Goal: Navigation & Orientation: Find specific page/section

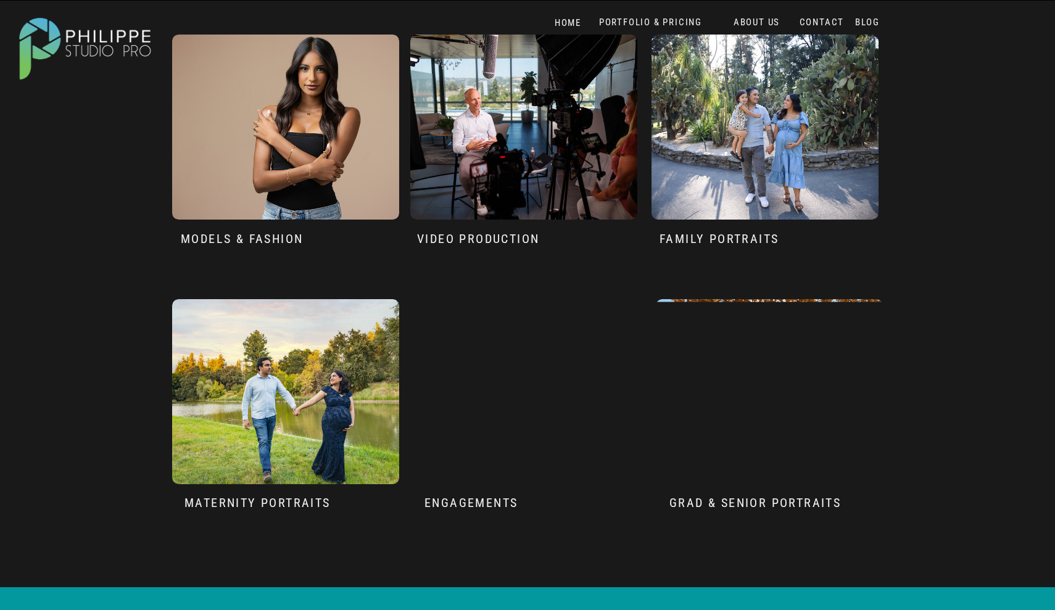
scroll to position [1150, 0]
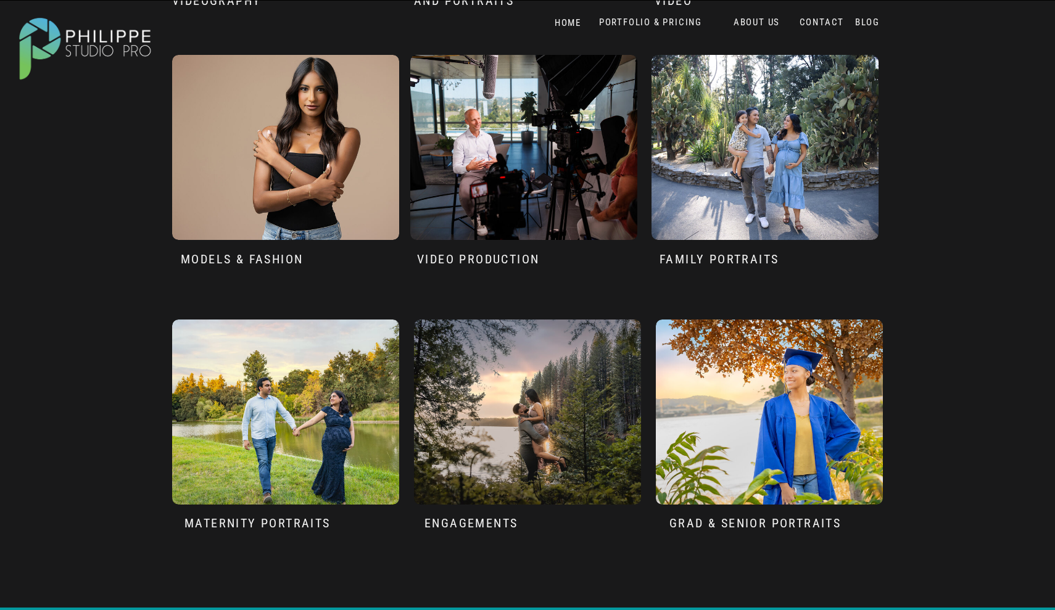
click at [272, 202] on div at bounding box center [285, 147] width 227 height 185
click at [267, 256] on h3 "Models & fashion" at bounding box center [253, 259] width 144 height 15
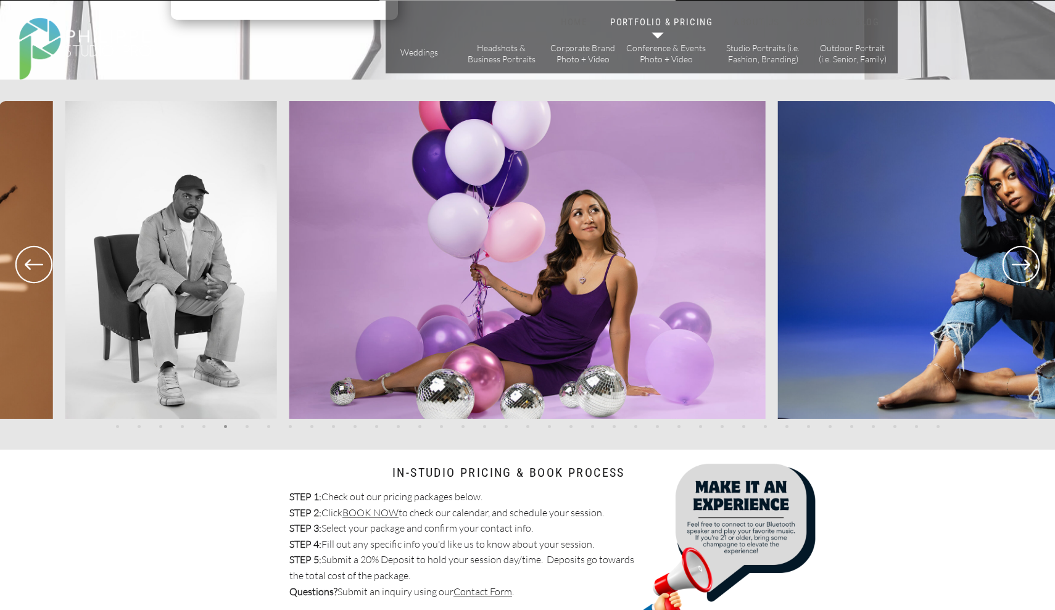
scroll to position [2455, 0]
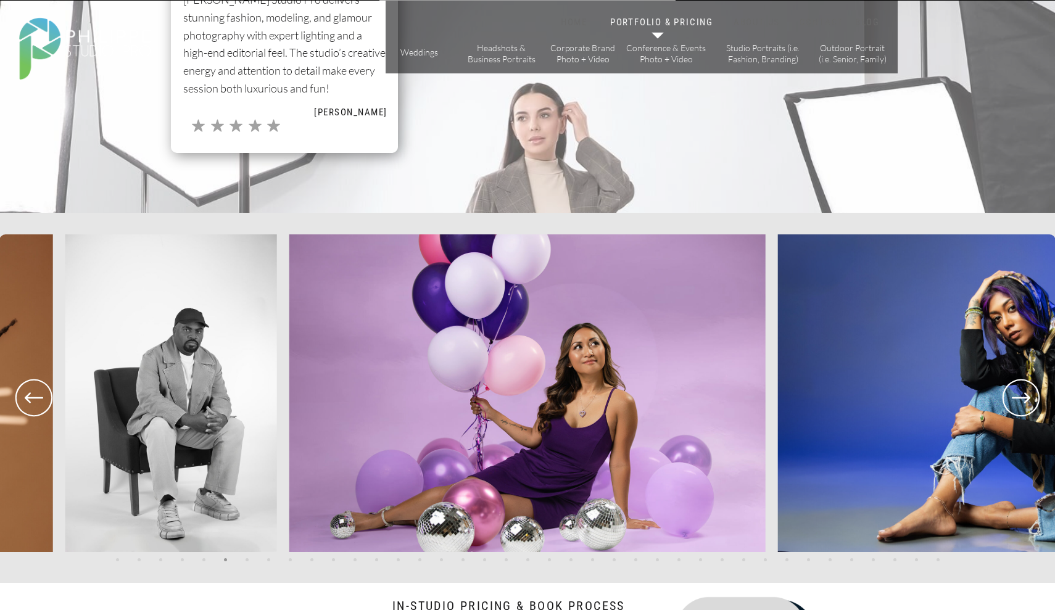
click at [1023, 404] on icon at bounding box center [1021, 398] width 44 height 46
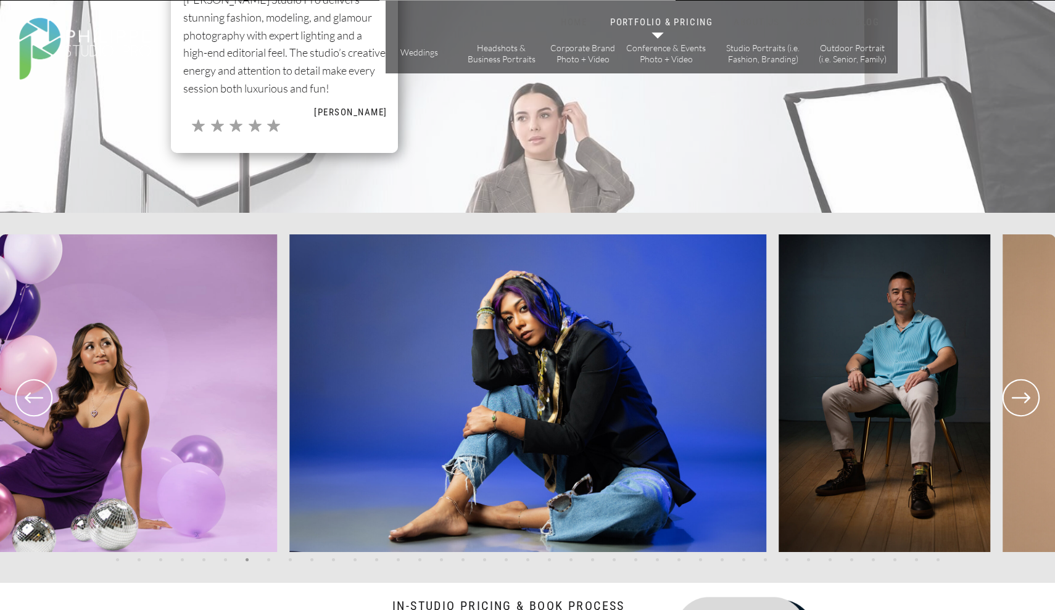
click at [1023, 404] on icon at bounding box center [1021, 398] width 44 height 46
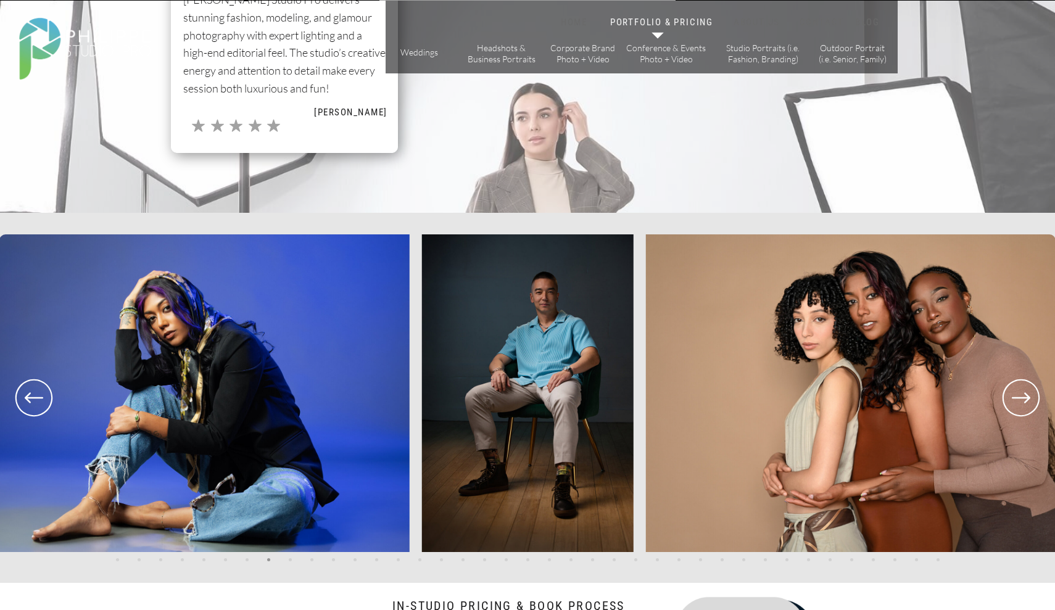
click at [1022, 403] on icon at bounding box center [1021, 398] width 44 height 46
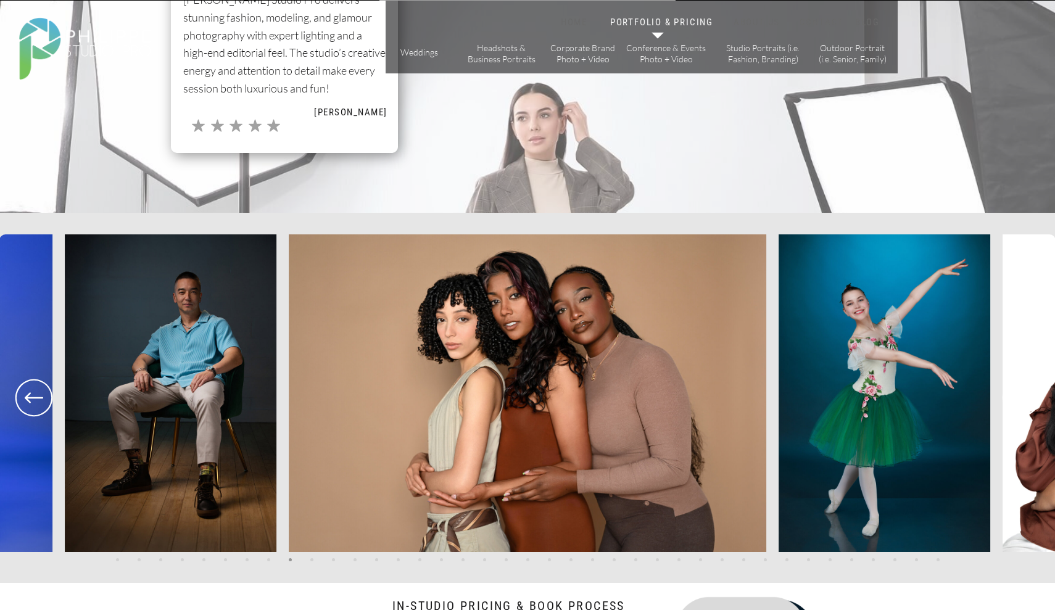
click at [1022, 403] on icon at bounding box center [1021, 398] width 44 height 46
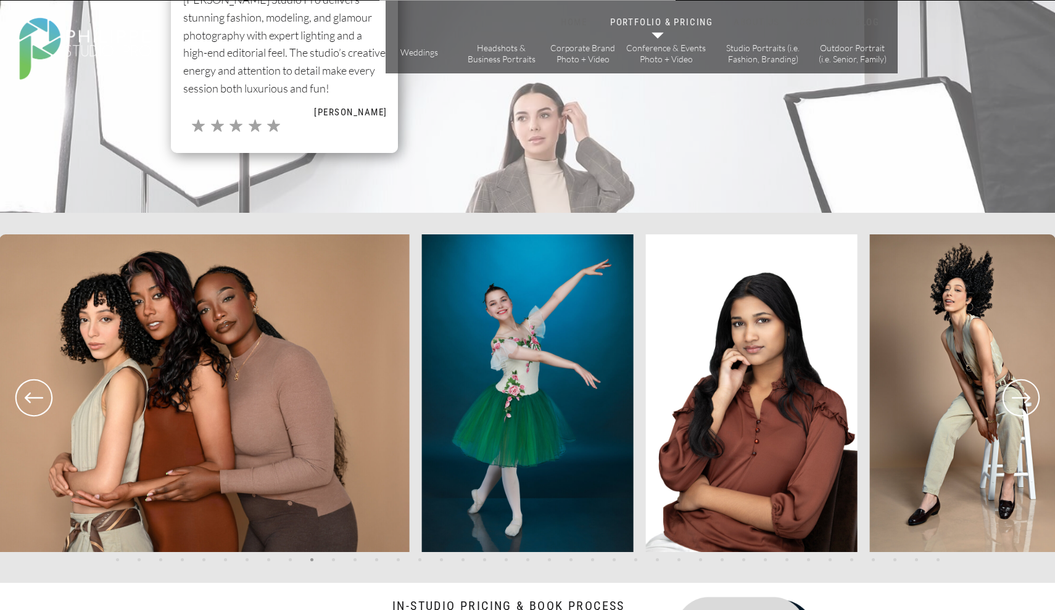
click at [1022, 403] on icon at bounding box center [1021, 398] width 44 height 46
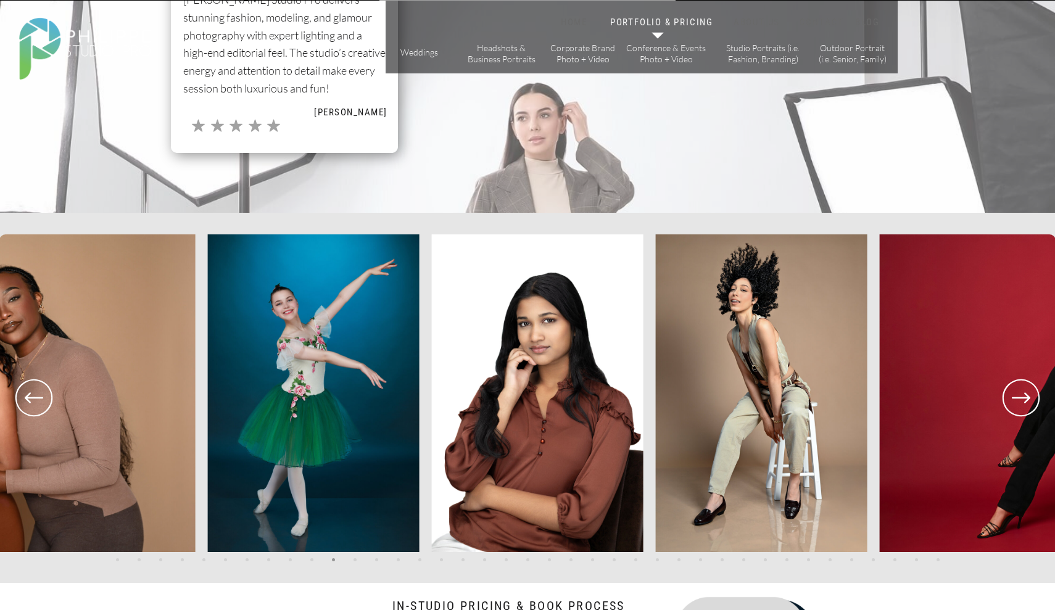
click at [1022, 403] on icon at bounding box center [1021, 398] width 44 height 46
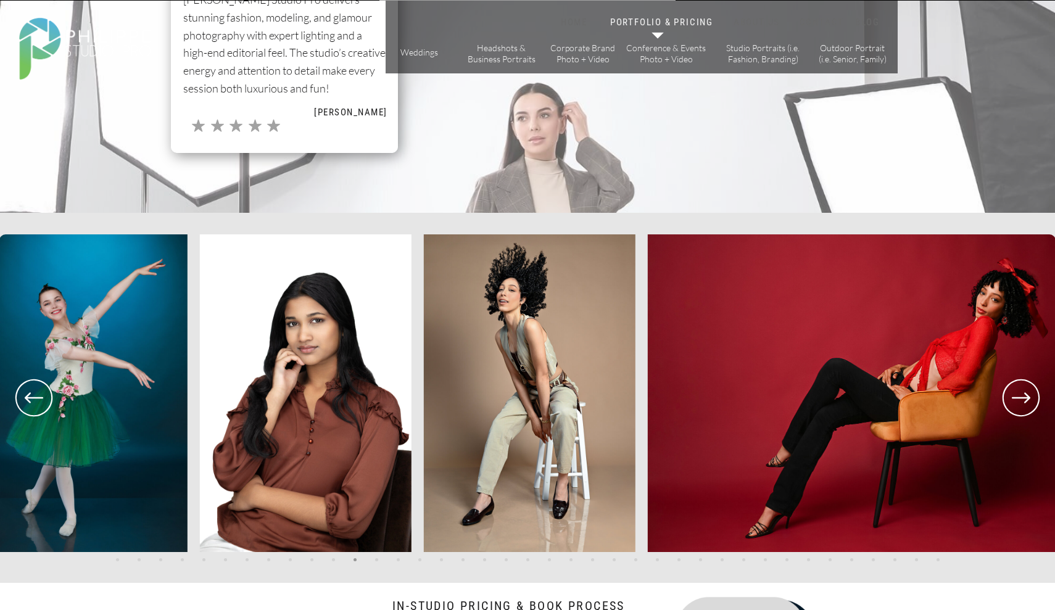
click at [1022, 403] on icon at bounding box center [1021, 398] width 44 height 46
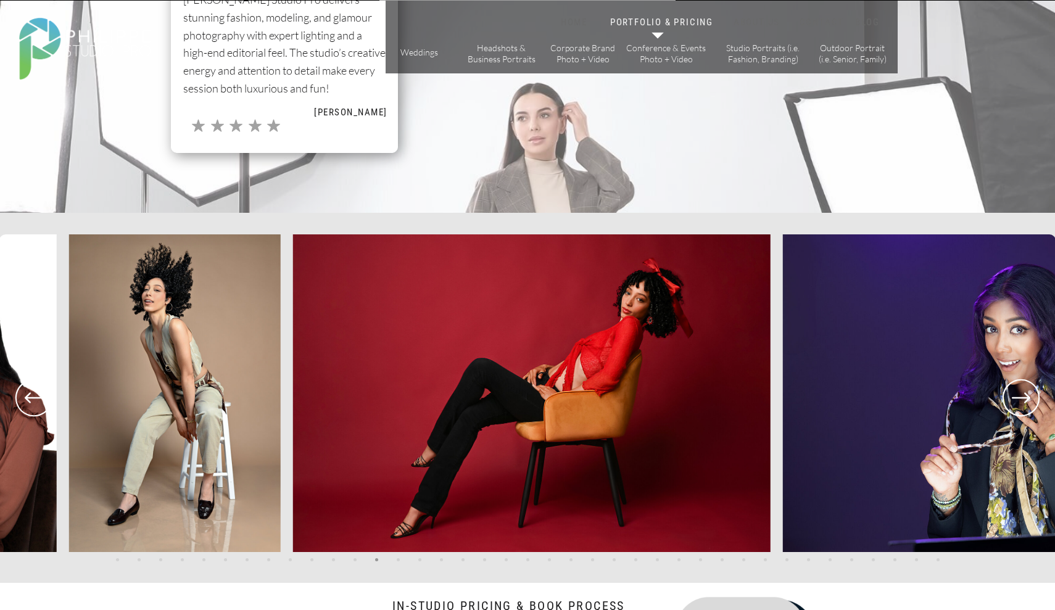
click at [1022, 403] on icon at bounding box center [1021, 398] width 44 height 46
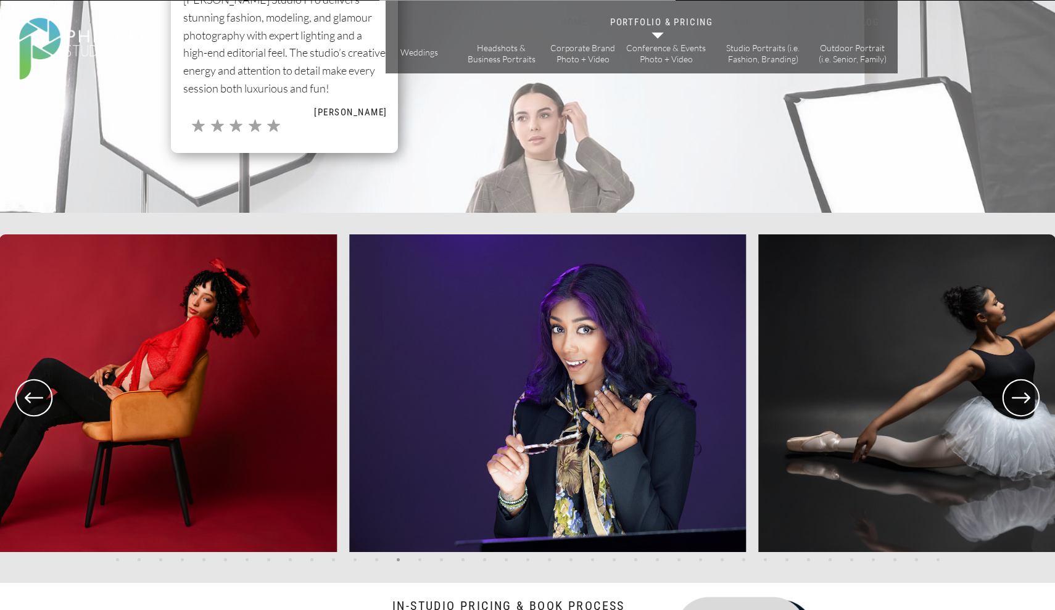
click at [1022, 402] on icon at bounding box center [1021, 398] width 44 height 46
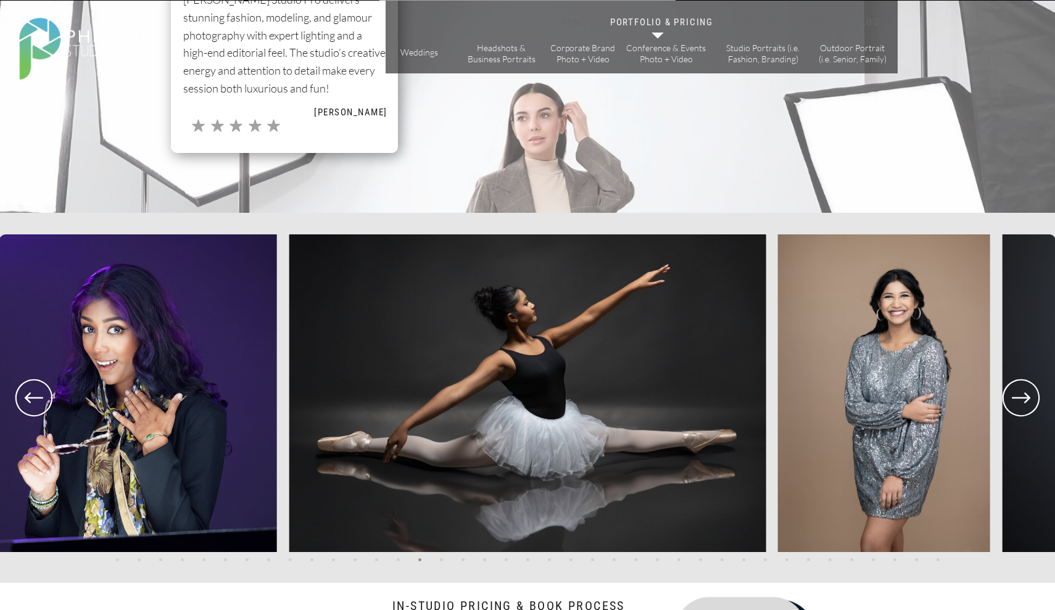
click at [1022, 402] on icon at bounding box center [1021, 398] width 44 height 46
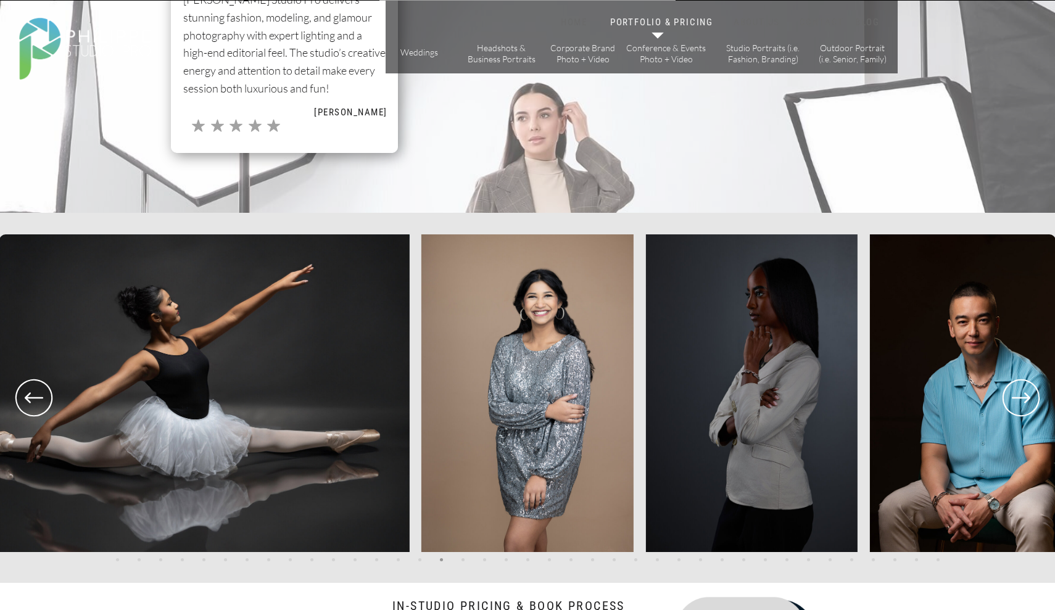
click at [1022, 402] on icon at bounding box center [1021, 398] width 44 height 46
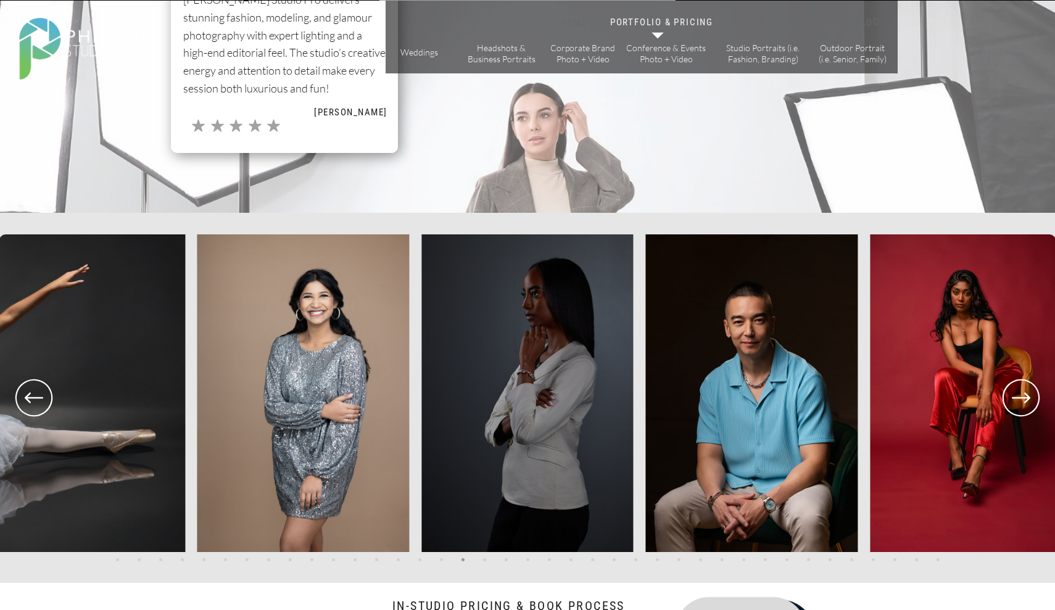
click at [1022, 402] on icon at bounding box center [1021, 398] width 44 height 46
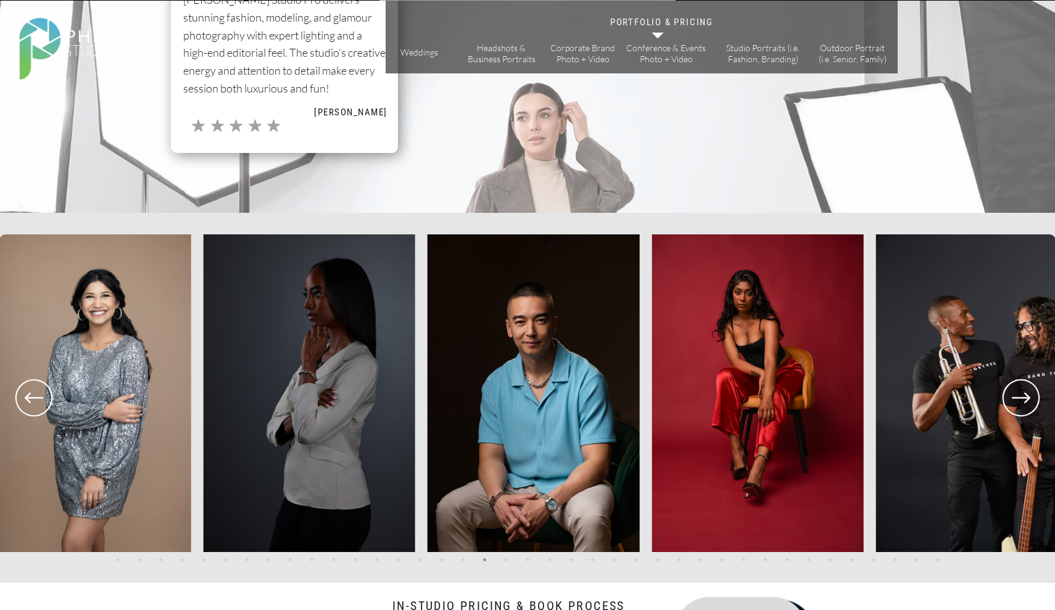
click at [1022, 402] on icon at bounding box center [1021, 398] width 44 height 46
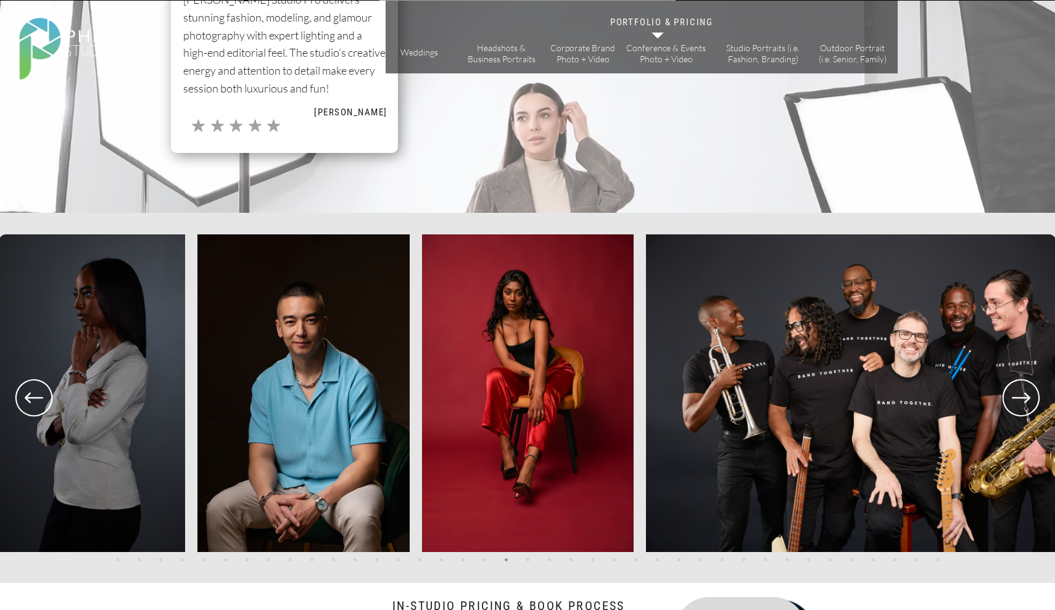
click at [1022, 402] on icon at bounding box center [1021, 398] width 44 height 46
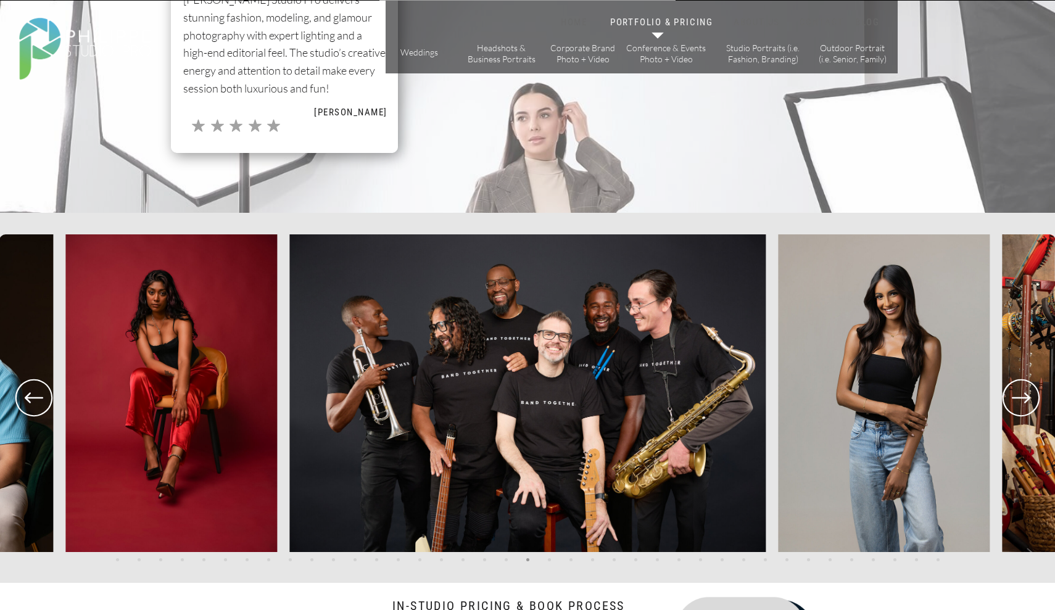
click at [1022, 402] on icon at bounding box center [1021, 398] width 44 height 46
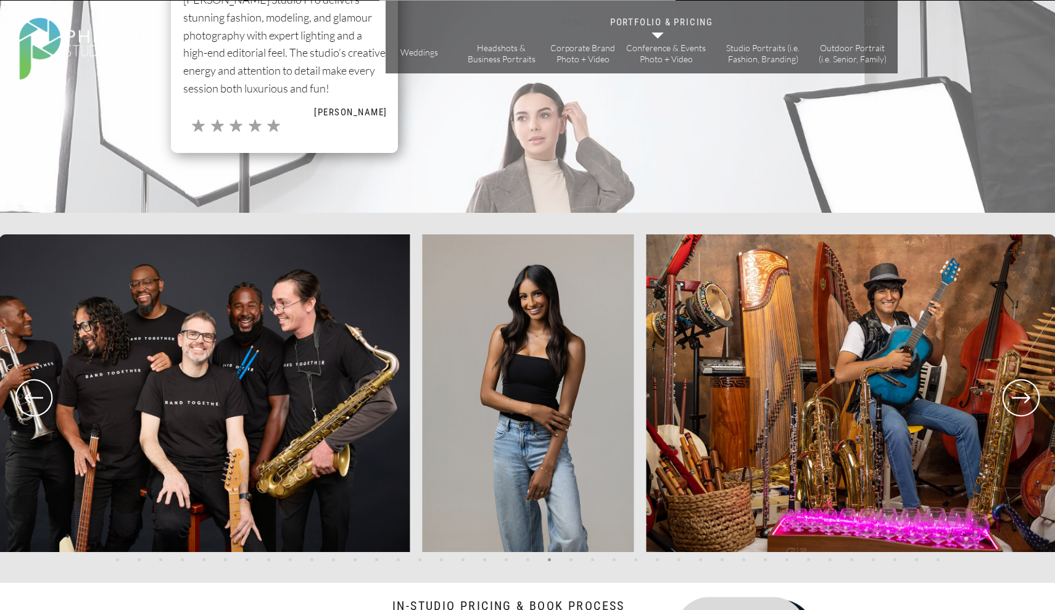
click at [1022, 402] on icon at bounding box center [1021, 398] width 44 height 46
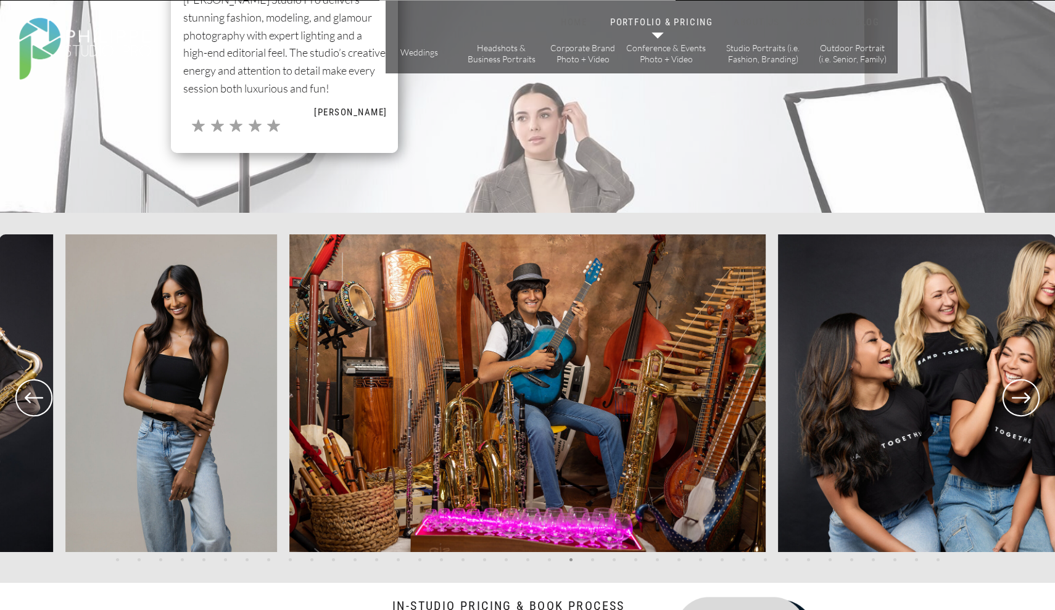
click at [1022, 402] on icon at bounding box center [1021, 398] width 44 height 46
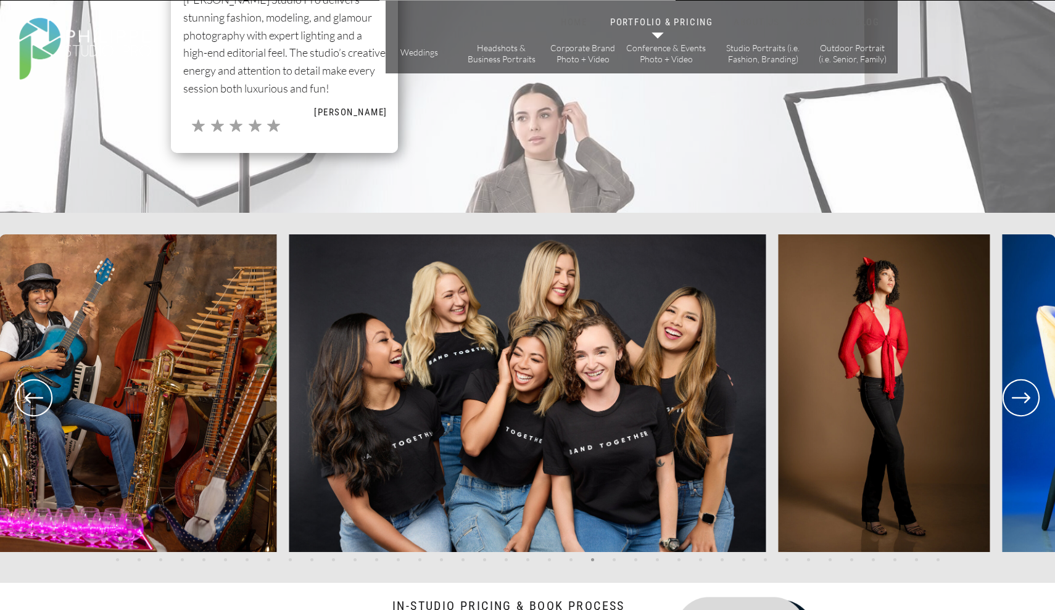
click at [1022, 402] on icon at bounding box center [1021, 398] width 44 height 46
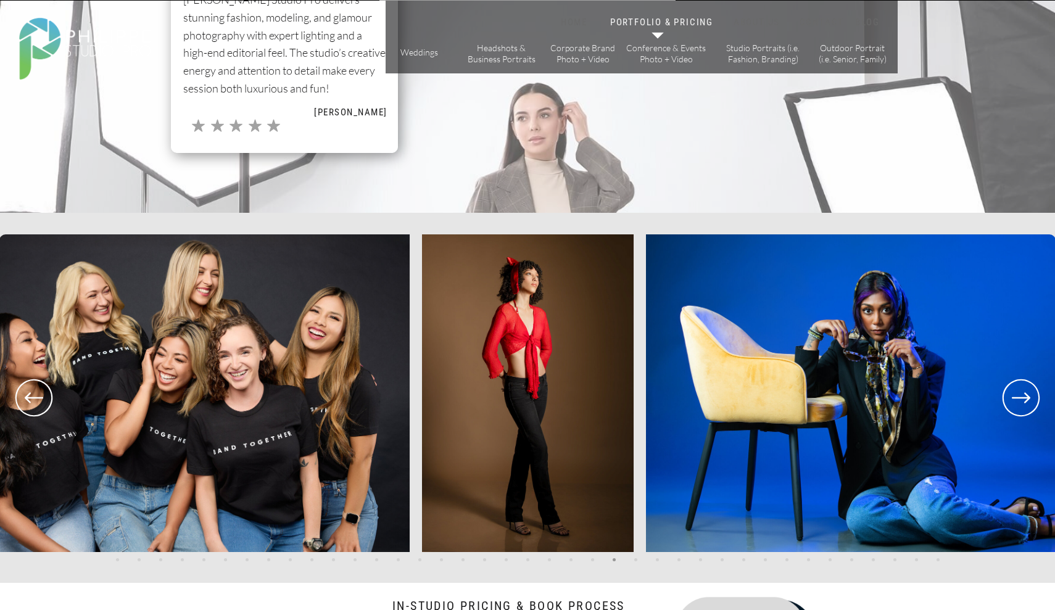
click at [1022, 402] on icon at bounding box center [1021, 398] width 44 height 46
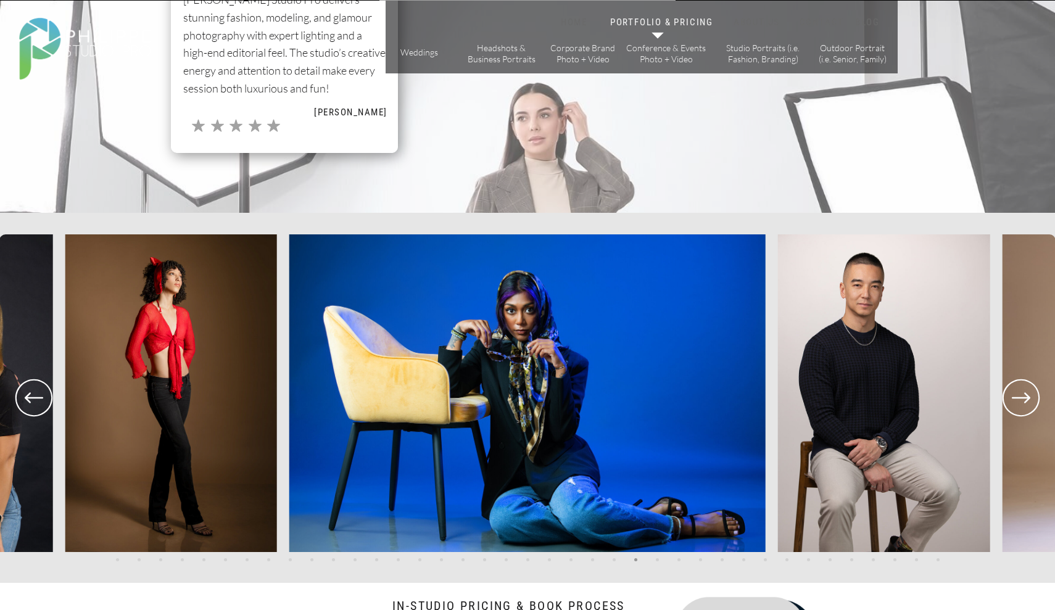
click at [1022, 402] on icon at bounding box center [1021, 398] width 44 height 46
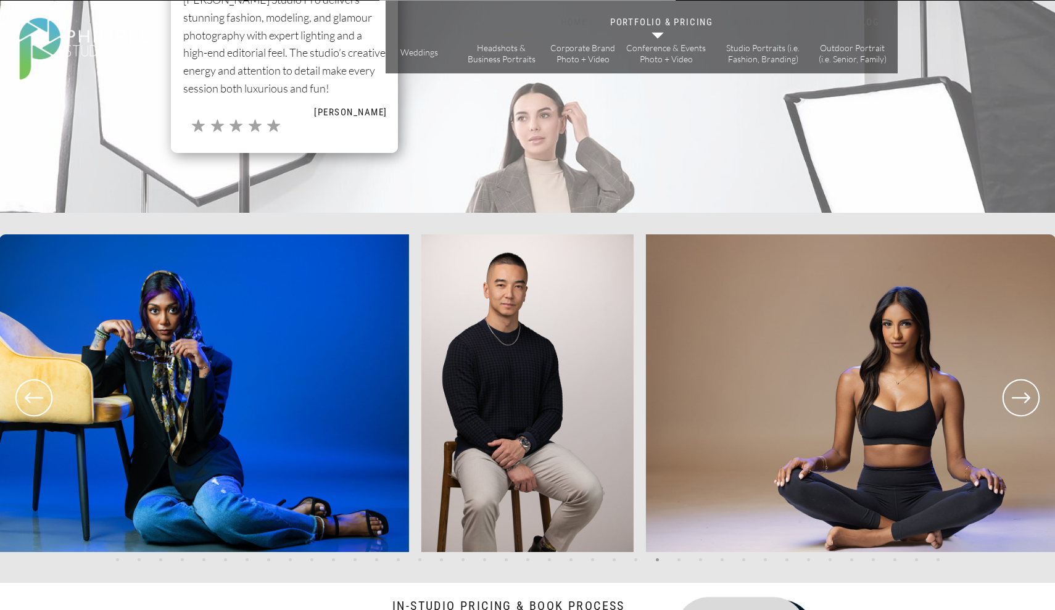
click at [1022, 402] on icon at bounding box center [1021, 398] width 44 height 46
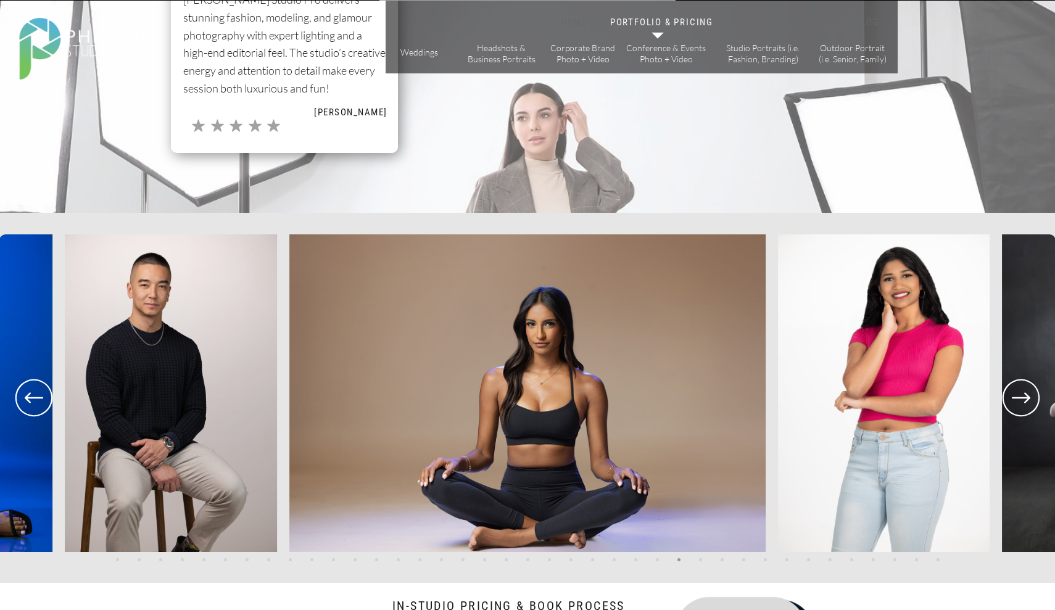
click at [1022, 402] on icon at bounding box center [1021, 398] width 44 height 46
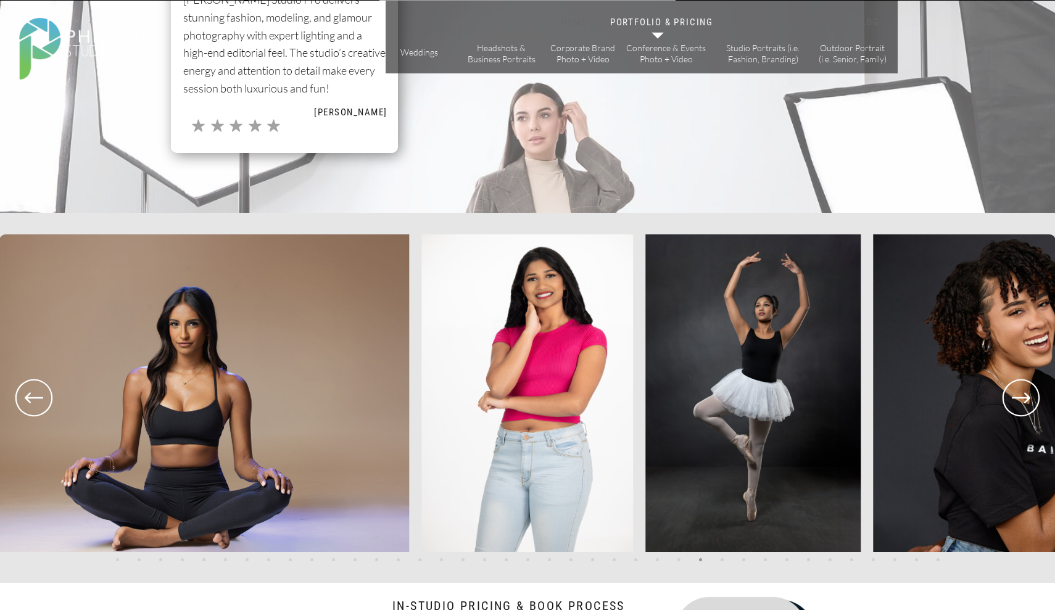
click at [1022, 403] on icon at bounding box center [1021, 398] width 44 height 46
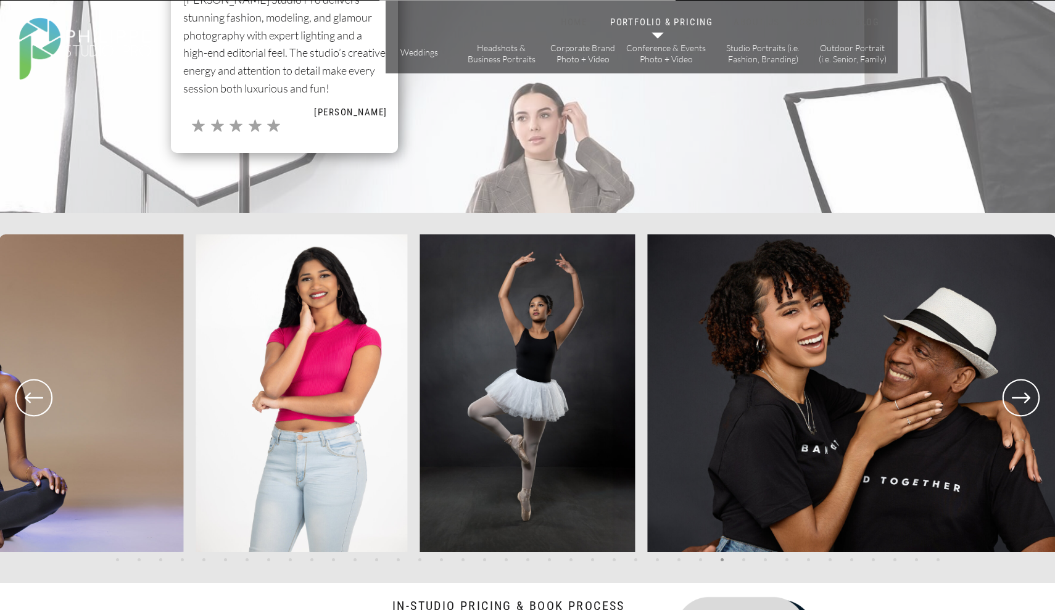
click at [1021, 402] on icon at bounding box center [1021, 398] width 44 height 46
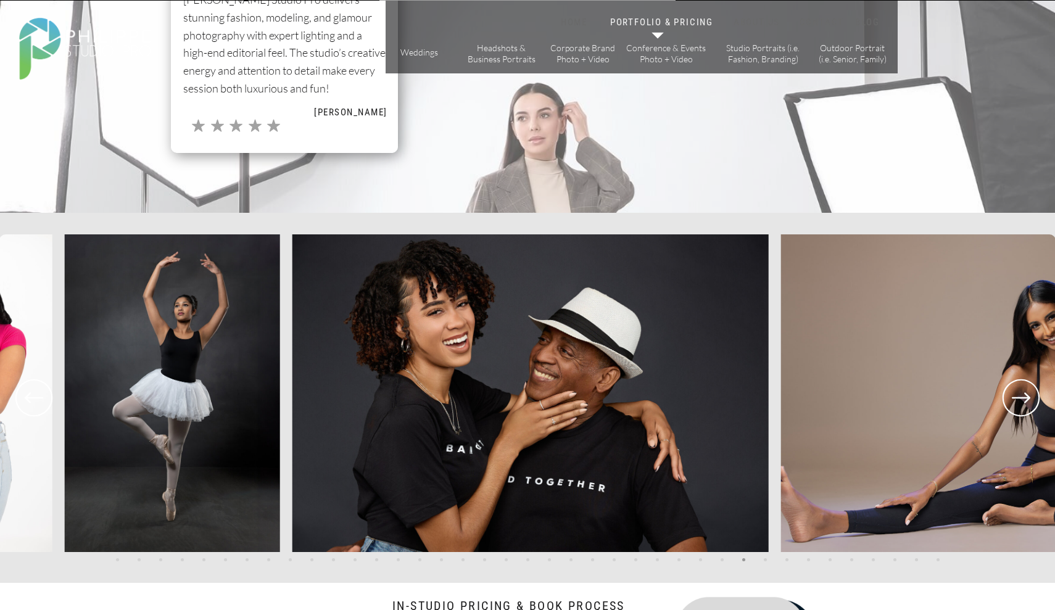
click at [1021, 402] on icon at bounding box center [1021, 398] width 44 height 46
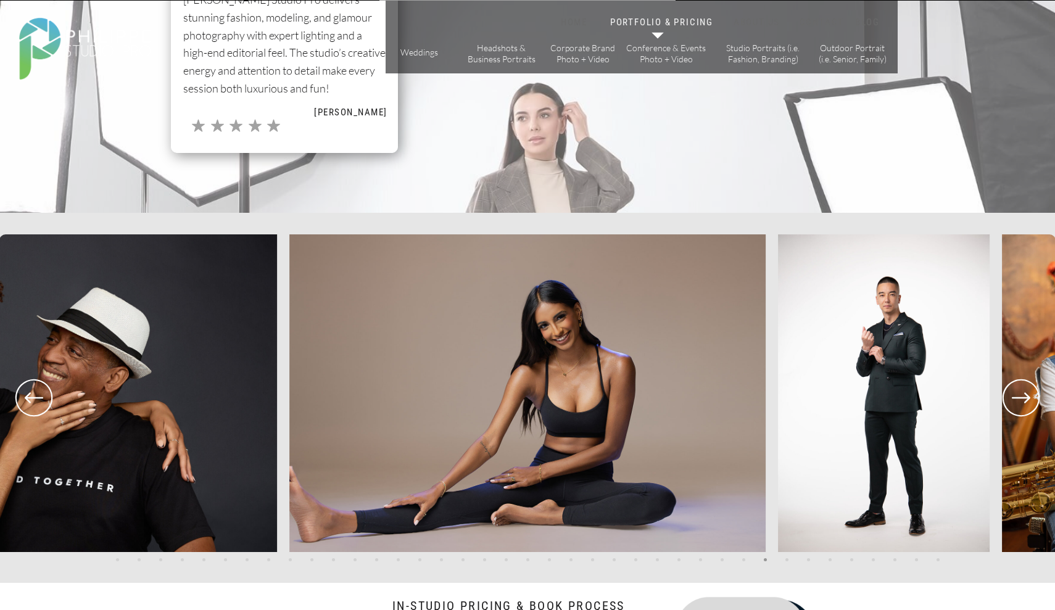
click at [1021, 402] on icon at bounding box center [1021, 398] width 44 height 46
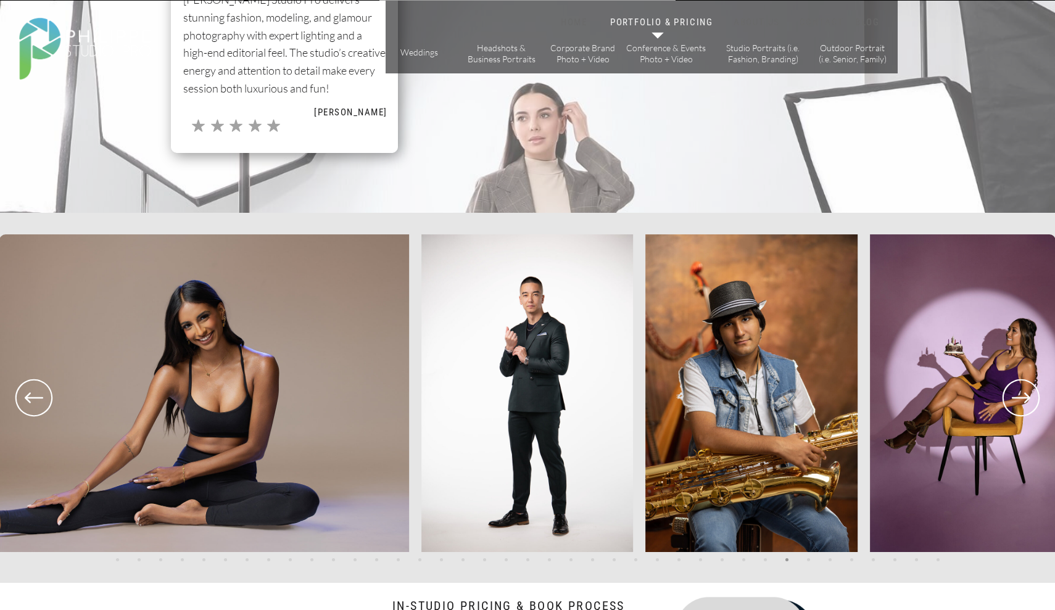
click at [1021, 402] on icon at bounding box center [1021, 398] width 44 height 46
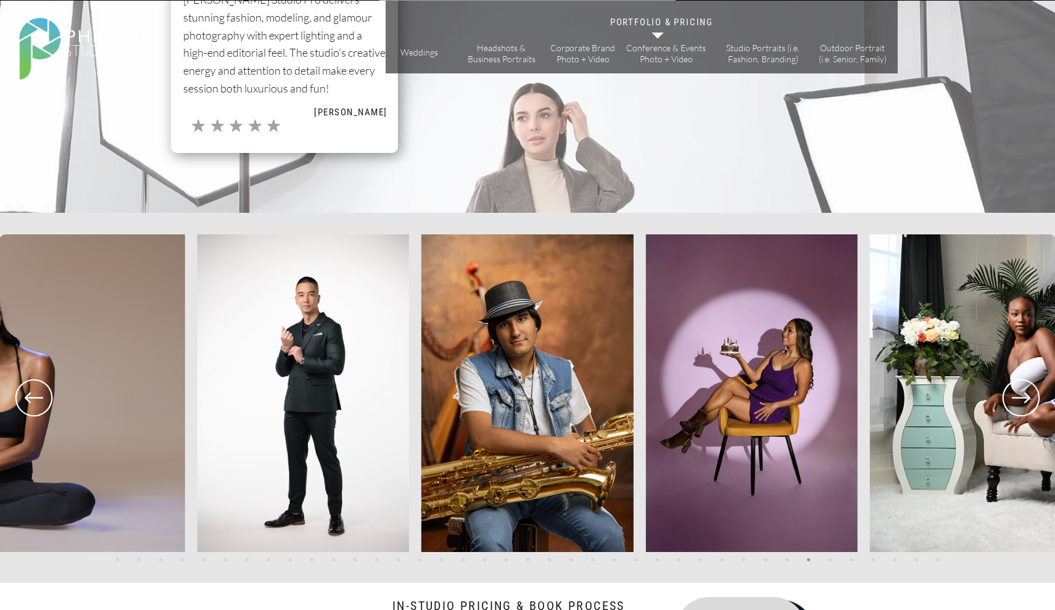
click at [1021, 402] on icon at bounding box center [1021, 398] width 44 height 46
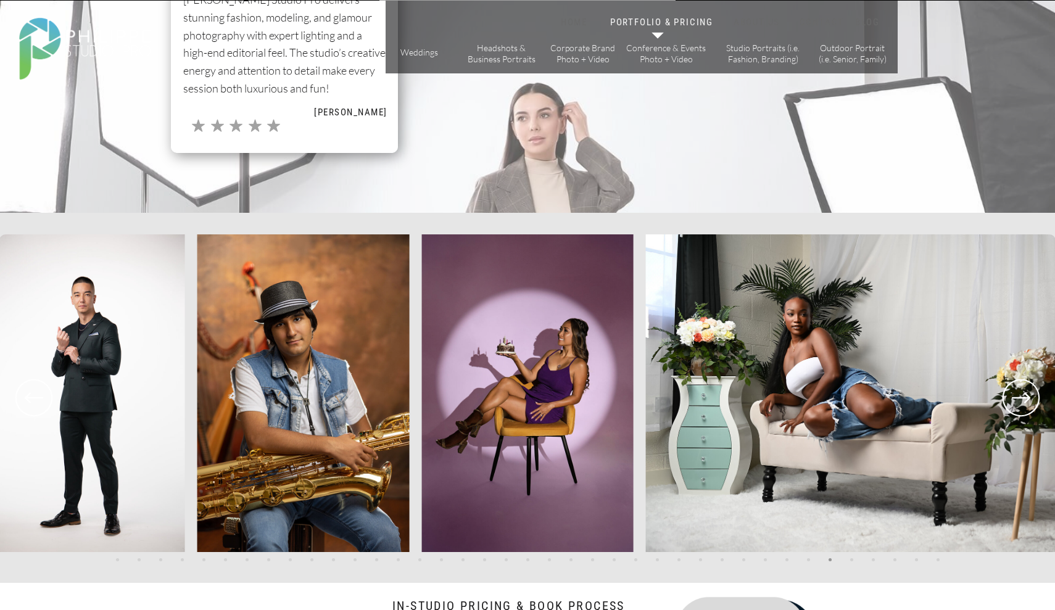
click at [1022, 404] on icon at bounding box center [1021, 398] width 44 height 46
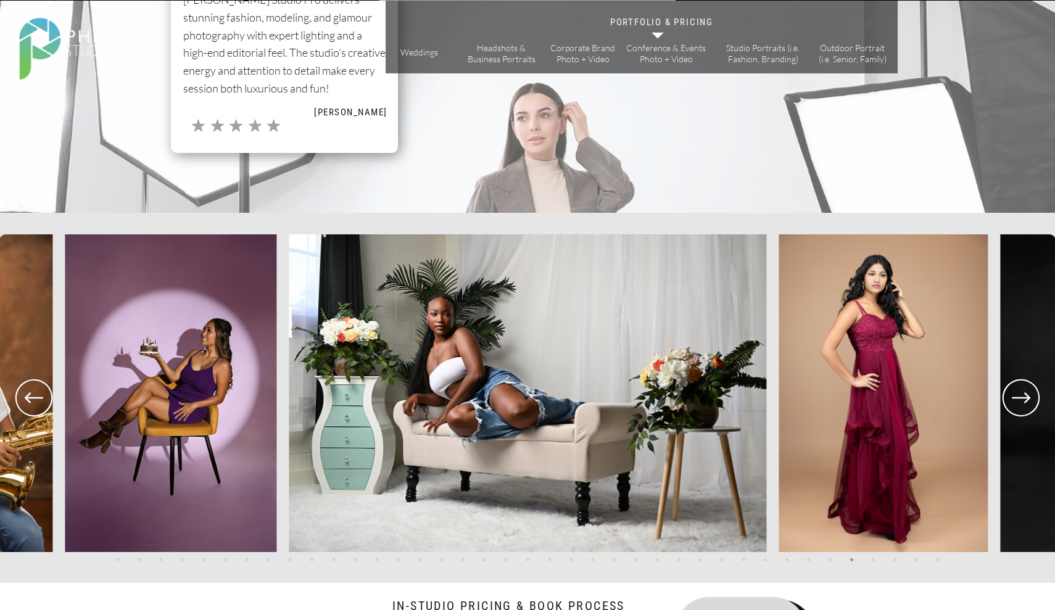
click at [1022, 404] on icon at bounding box center [1021, 398] width 44 height 46
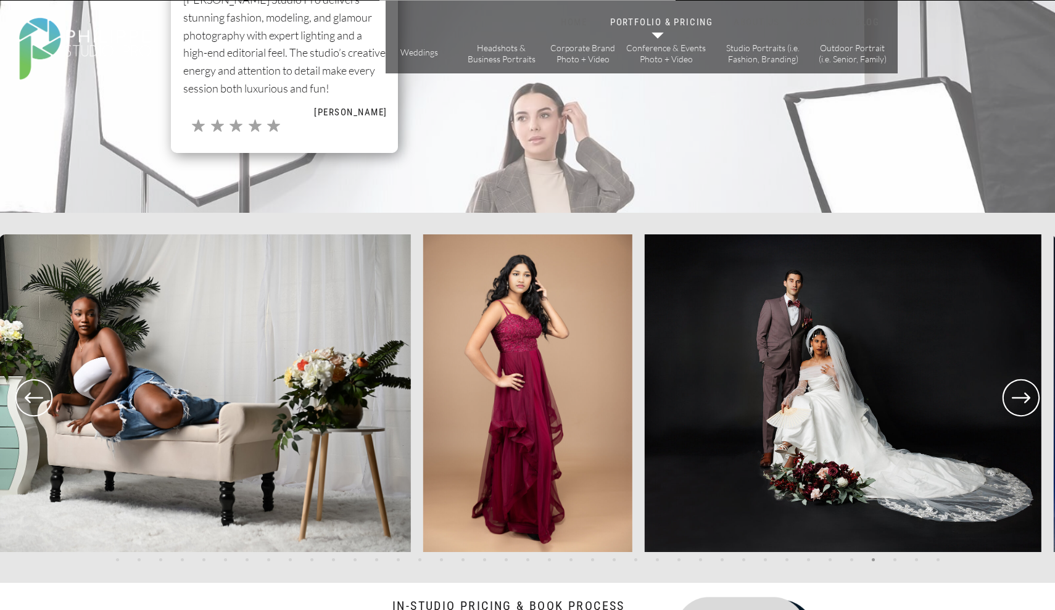
click at [1022, 404] on icon at bounding box center [1021, 398] width 44 height 46
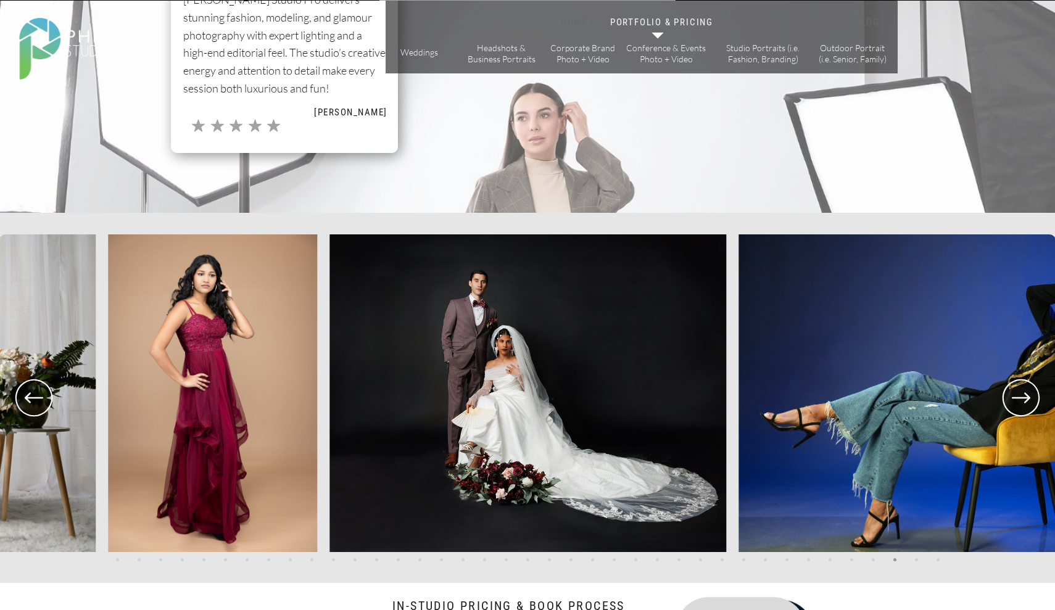
click at [1022, 404] on icon at bounding box center [1021, 398] width 44 height 46
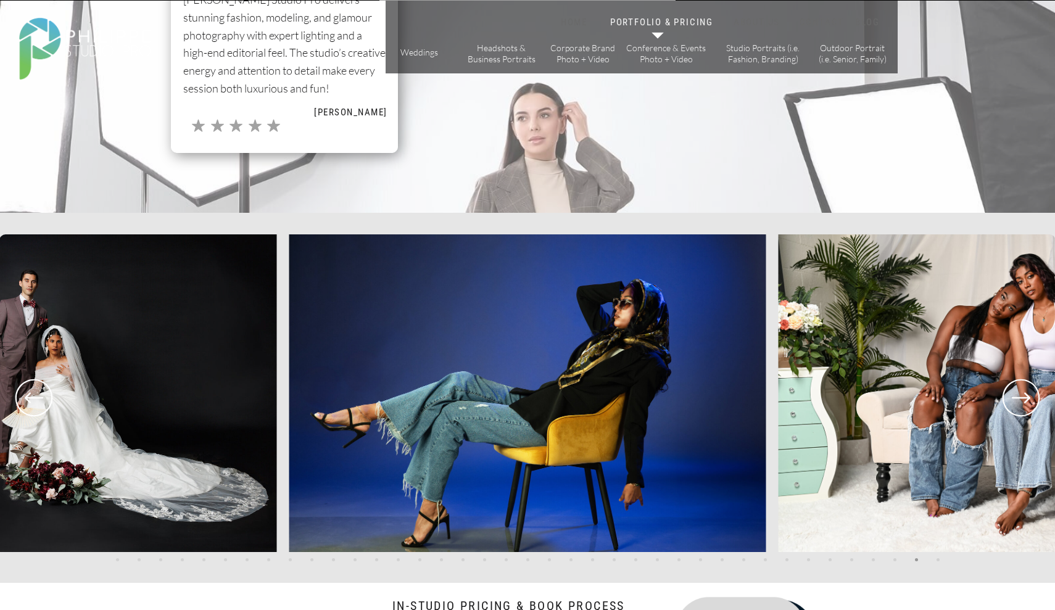
click at [1022, 404] on icon at bounding box center [1021, 398] width 44 height 46
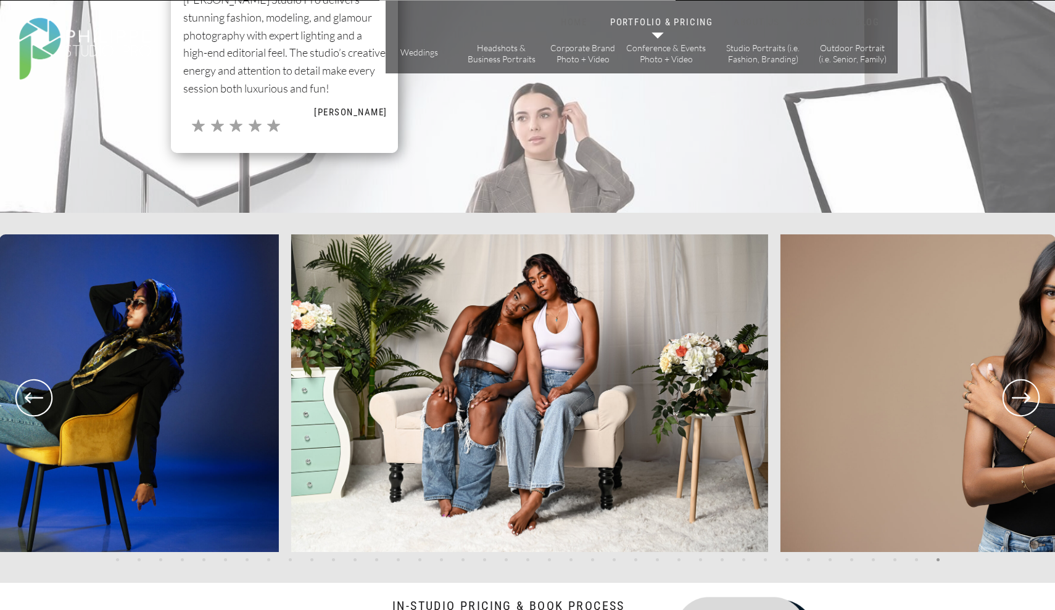
click at [1022, 404] on icon at bounding box center [1021, 398] width 44 height 46
